Goal: Information Seeking & Learning: Find specific page/section

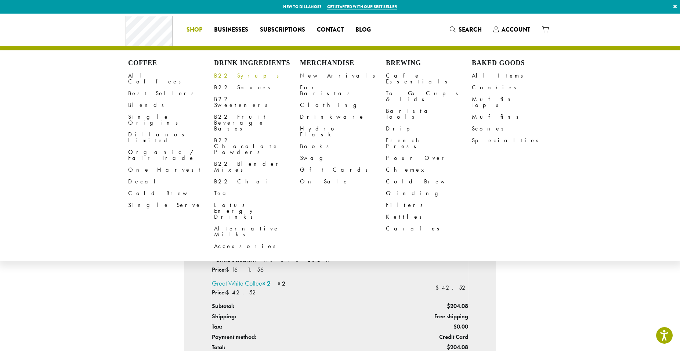
click at [232, 78] on link "B22 Syrups" at bounding box center [257, 76] width 86 height 12
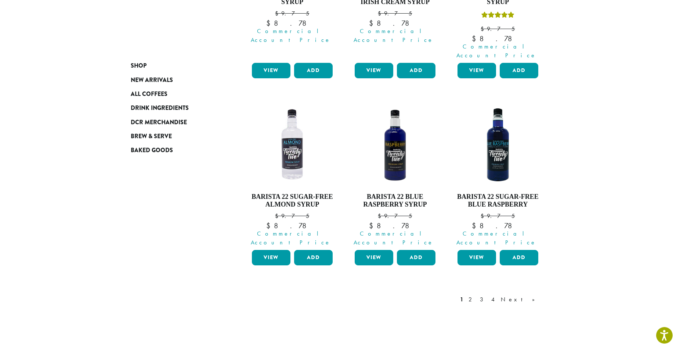
scroll to position [629, 0]
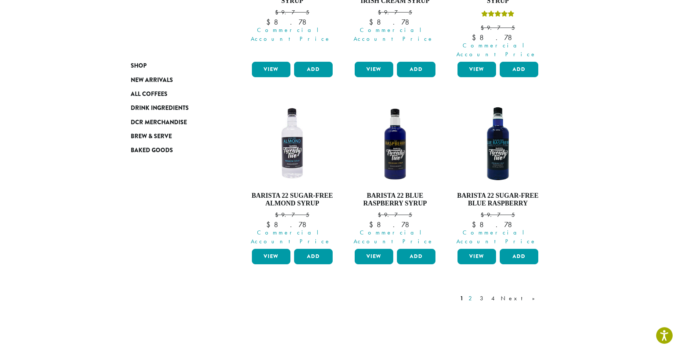
click at [476, 294] on link "2" at bounding box center [471, 298] width 9 height 9
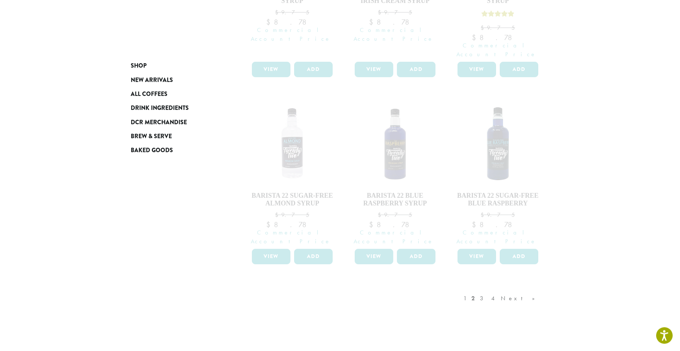
click at [501, 288] on div "1 2 3 4 Next »" at bounding box center [503, 305] width 82 height 35
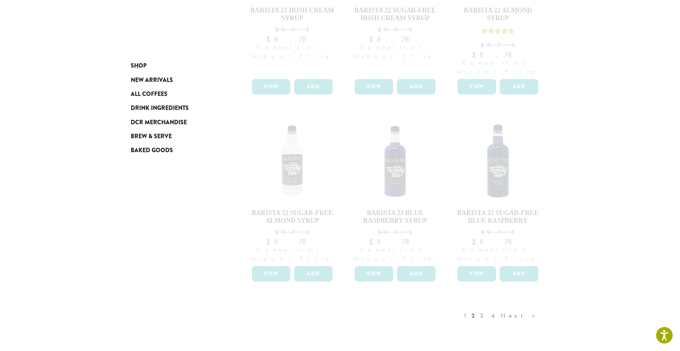
scroll to position [672, 0]
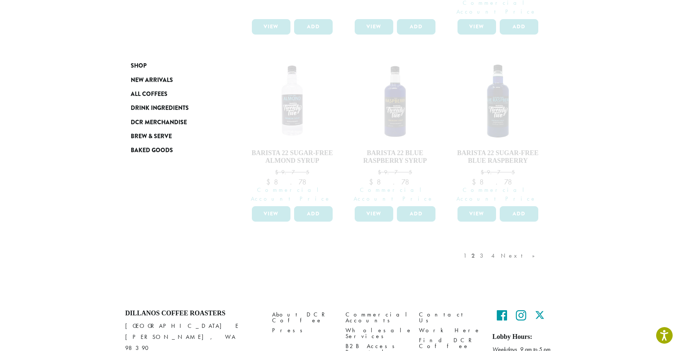
click at [499, 246] on div "1 2 3 4 Next »" at bounding box center [503, 263] width 82 height 35
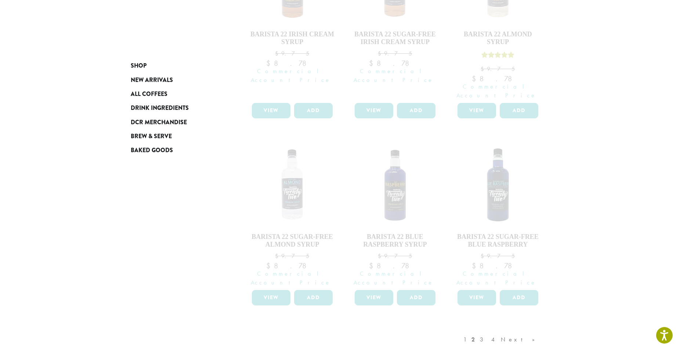
scroll to position [573, 0]
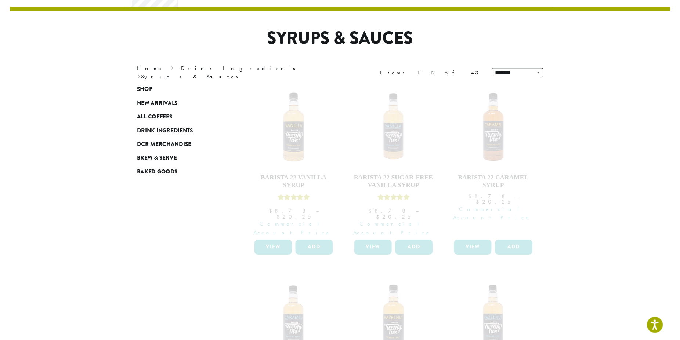
scroll to position [0, 0]
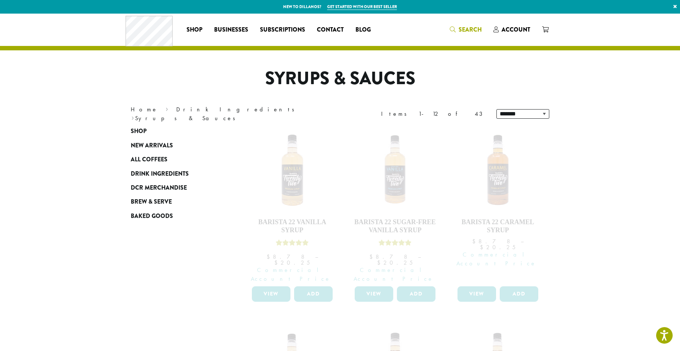
click at [465, 27] on span "Search" at bounding box center [469, 29] width 23 height 8
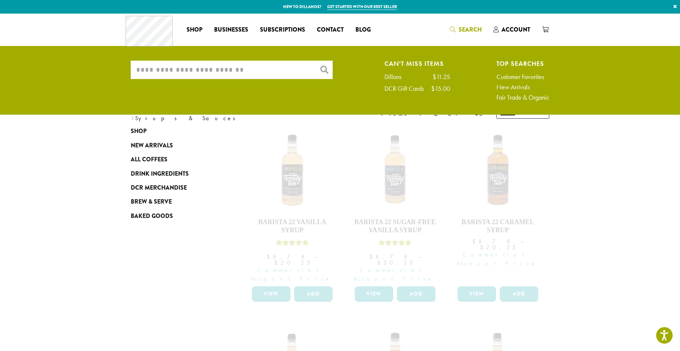
click at [207, 71] on input "What are you searching for?" at bounding box center [232, 70] width 202 height 18
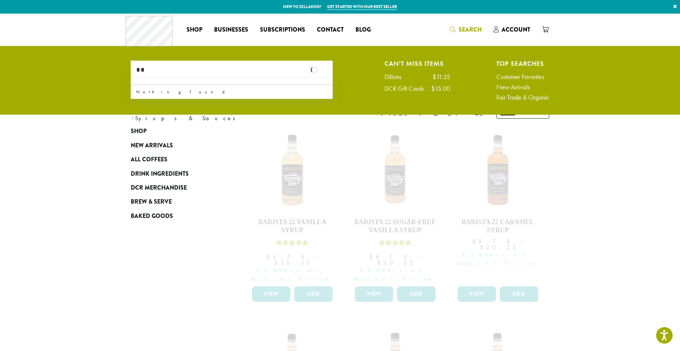
type input "*"
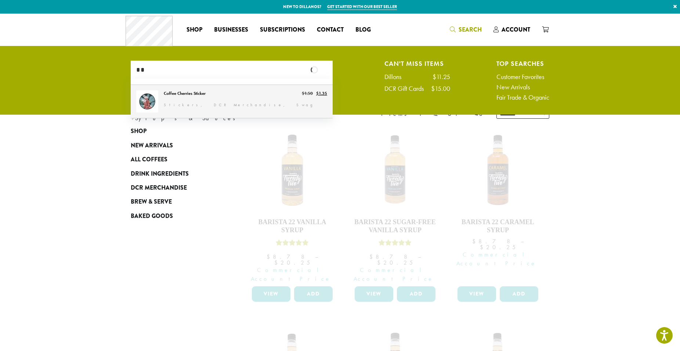
type input "*"
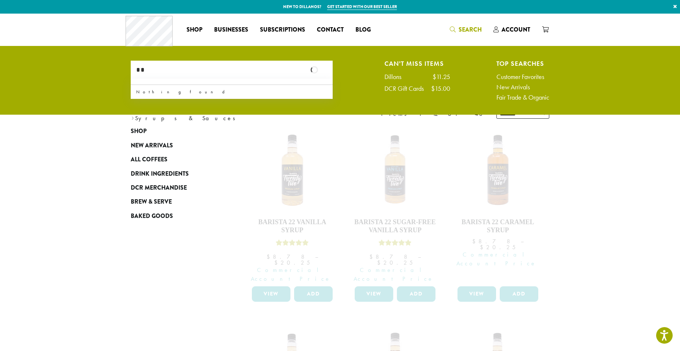
type input "*"
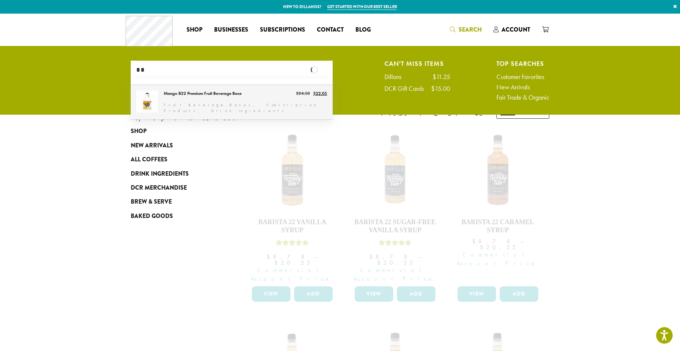
type input "*"
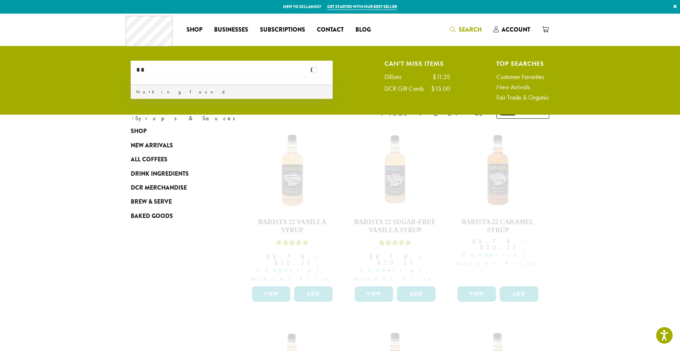
type input "*"
